Goal: Information Seeking & Learning: Learn about a topic

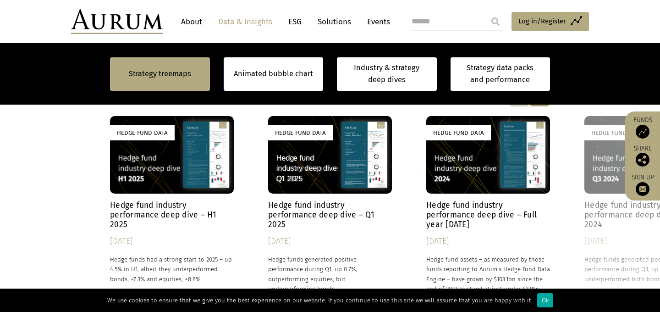
scroll to position [750, 0]
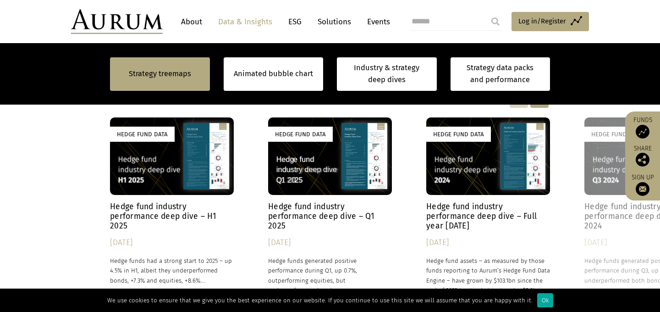
click at [163, 208] on h4 "Hedge fund industry performance deep dive – H1 2025" at bounding box center [172, 216] width 124 height 29
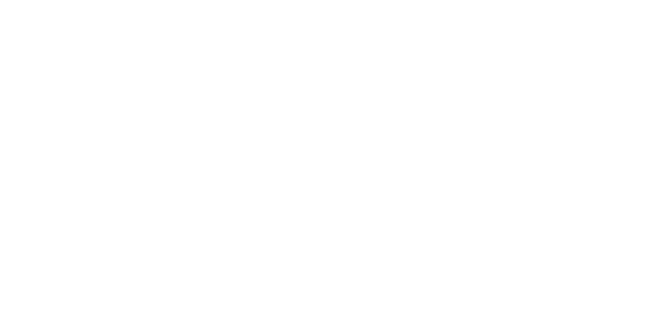
scroll to position [455, 0]
copy div "Hedge fund assets – as measured by those funds reporting to Aurum’s Hedge Fund …"
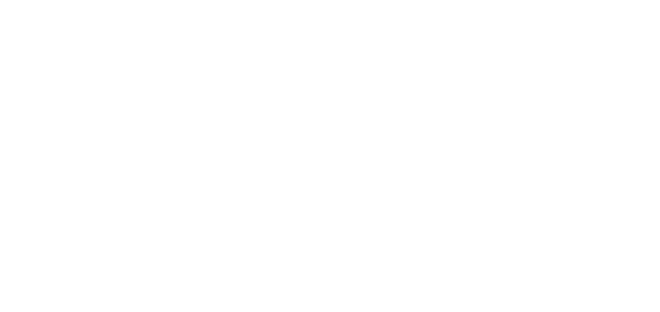
scroll to position [936, 0]
drag, startPoint x: 109, startPoint y: 74, endPoint x: 306, endPoint y: 232, distance: 252.6
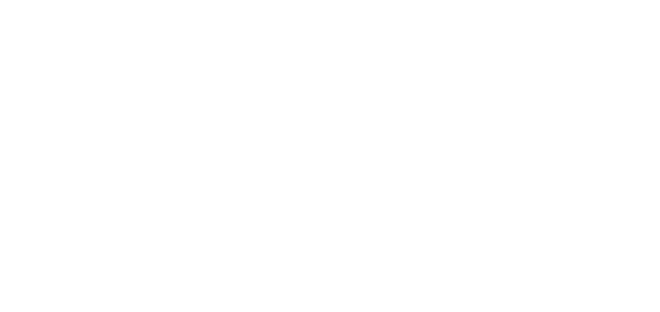
copy div "Headline performance The hedge fund industry was up 4.5% over the six-month per…"
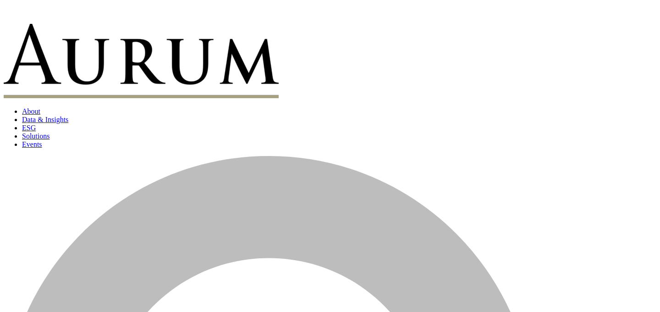
scroll to position [1723, 0]
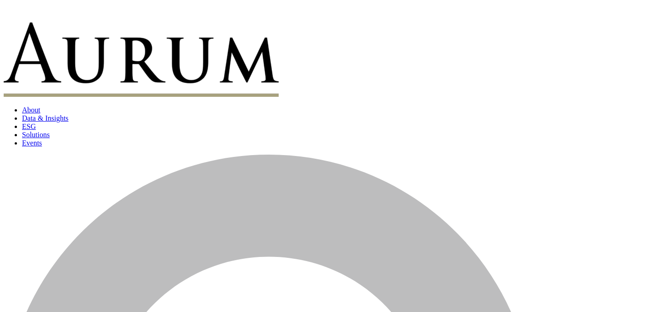
drag, startPoint x: 109, startPoint y: 100, endPoint x: 169, endPoint y: 146, distance: 76.1
drag, startPoint x: 113, startPoint y: 100, endPoint x: 263, endPoint y: 246, distance: 209.2
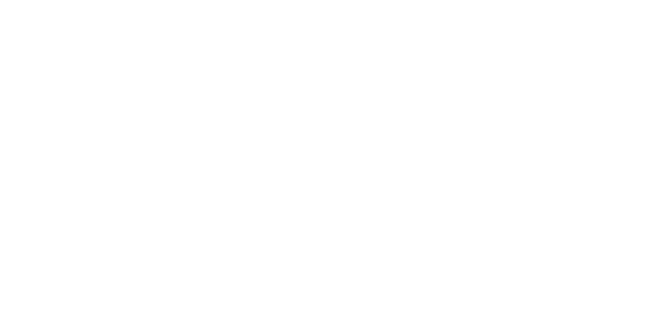
scroll to position [869, 0]
